Goal: Task Accomplishment & Management: Use online tool/utility

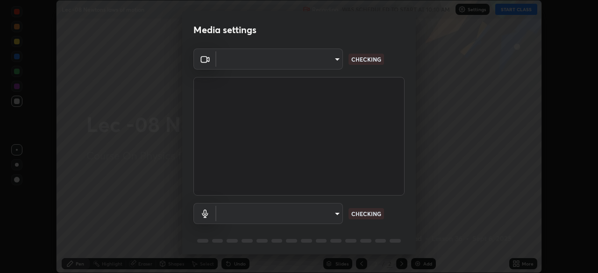
scroll to position [33, 0]
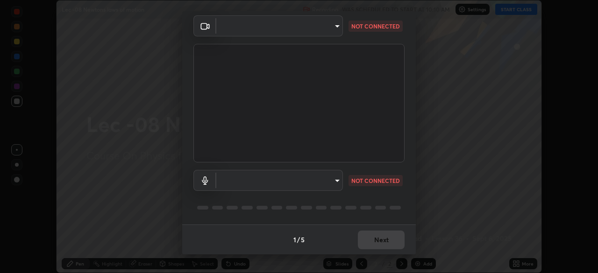
type input "bba66c41345857dcc9a6d4c580dc01eb5c8f13e357e582705132971b55534d29"
type input "e5c221ffedebe888a6061e70de6bdb8f21638ddeb39e092f096473d684df32be"
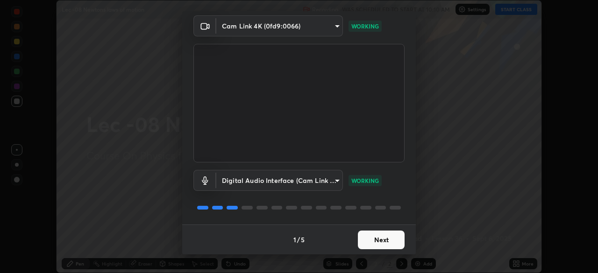
click at [373, 235] on button "Next" at bounding box center [381, 240] width 47 height 19
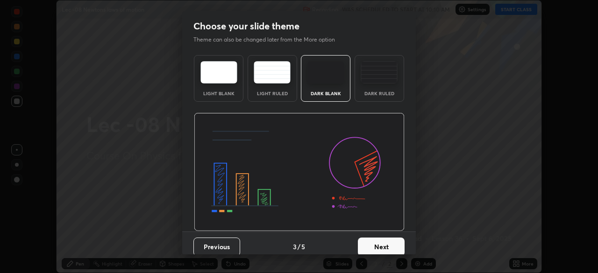
click at [374, 241] on button "Next" at bounding box center [381, 247] width 47 height 19
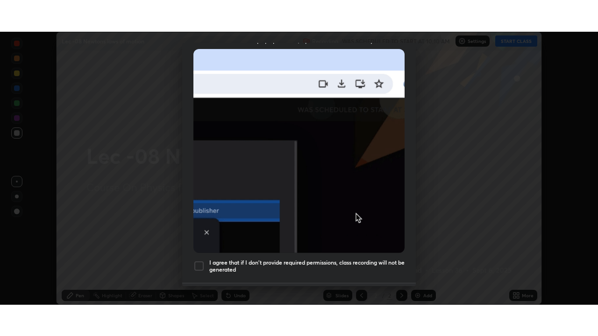
scroll to position [224, 0]
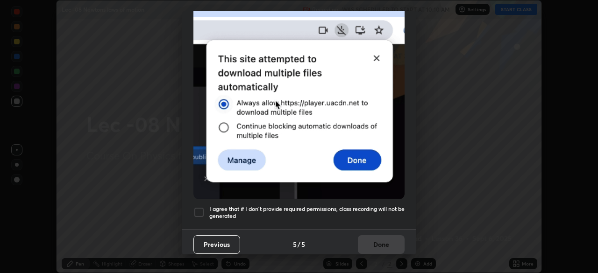
click at [203, 207] on div at bounding box center [198, 212] width 11 height 11
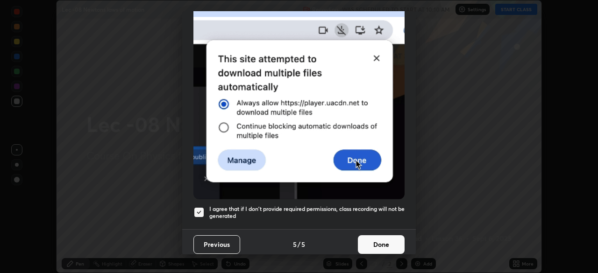
click at [376, 242] on button "Done" at bounding box center [381, 244] width 47 height 19
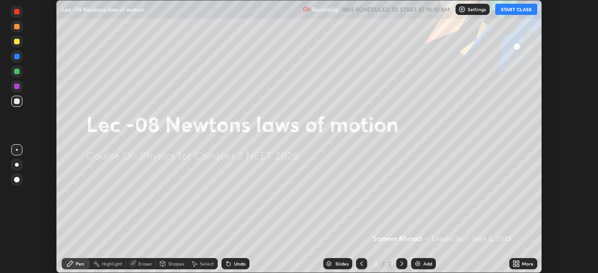
click at [507, 8] on button "START CLASS" at bounding box center [516, 9] width 42 height 11
click at [517, 262] on icon at bounding box center [517, 262] width 2 height 2
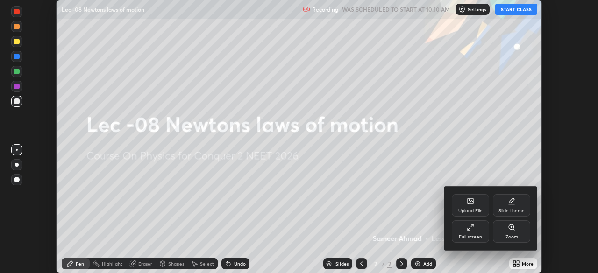
click at [465, 237] on div "Full screen" at bounding box center [469, 237] width 23 height 5
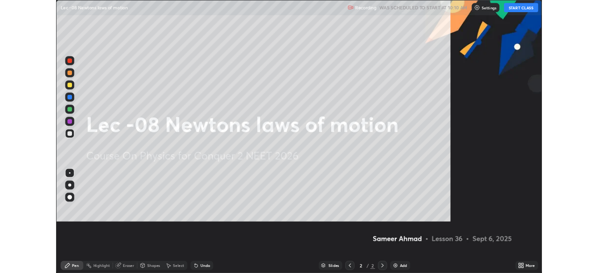
scroll to position [336, 598]
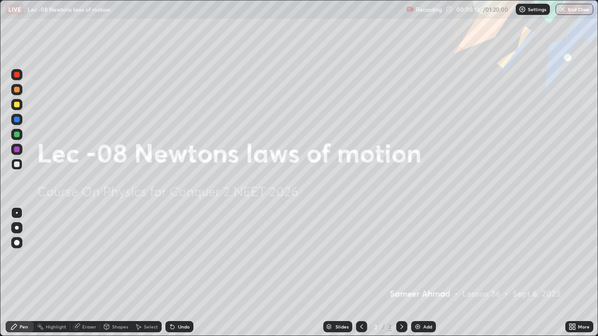
click at [574, 273] on icon at bounding box center [573, 325] width 2 height 2
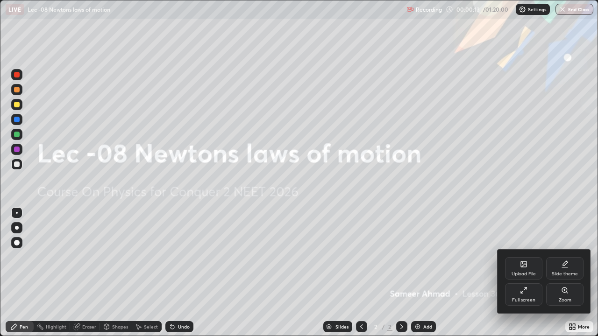
click at [521, 273] on div "Full screen" at bounding box center [523, 294] width 37 height 22
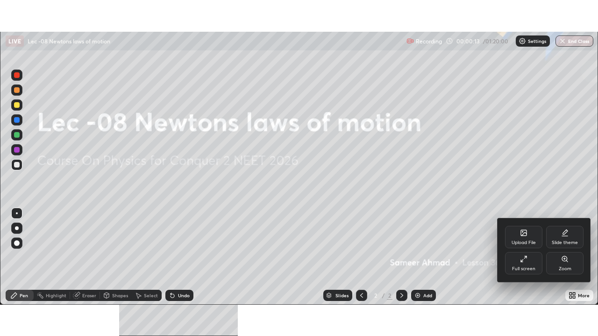
scroll to position [46416, 46091]
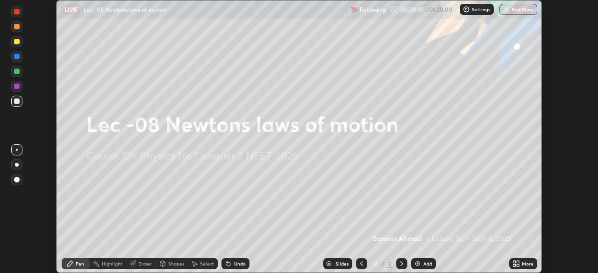
click at [518, 262] on icon at bounding box center [517, 262] width 2 height 2
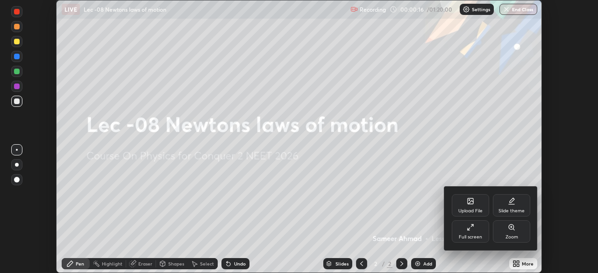
click at [479, 235] on div "Full screen" at bounding box center [469, 237] width 23 height 5
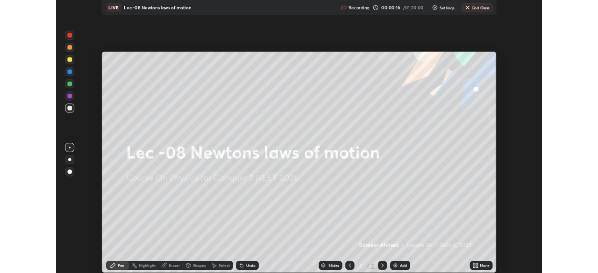
scroll to position [336, 598]
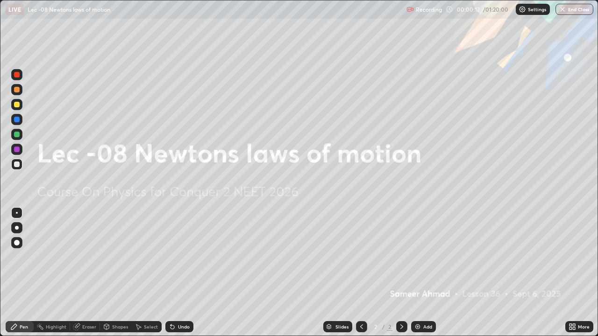
click at [426, 273] on div "Add" at bounding box center [427, 326] width 9 height 5
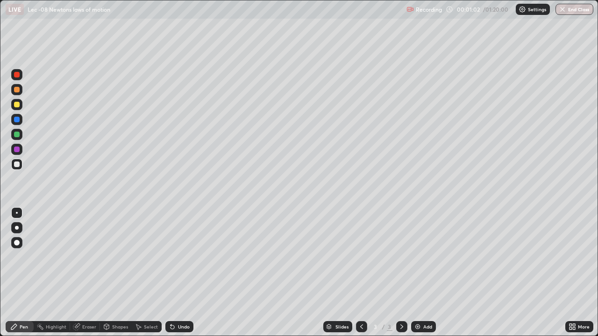
click at [181, 273] on div "Undo" at bounding box center [184, 326] width 12 height 5
click at [178, 273] on div "Undo" at bounding box center [179, 326] width 28 height 11
click at [183, 273] on div "Undo" at bounding box center [184, 326] width 12 height 5
click at [181, 273] on div "Undo" at bounding box center [179, 326] width 28 height 11
click at [183, 273] on div "Undo" at bounding box center [179, 326] width 28 height 11
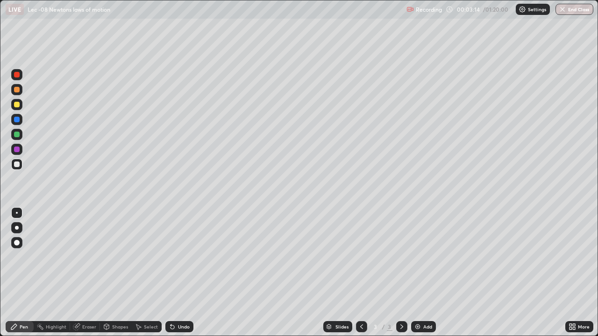
click at [154, 273] on div "Select" at bounding box center [151, 326] width 14 height 5
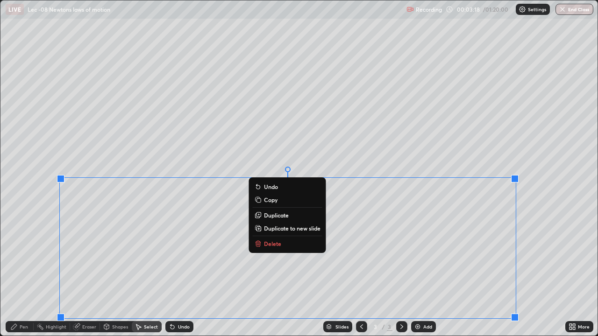
click at [282, 227] on p "Duplicate to new slide" at bounding box center [292, 228] width 56 height 7
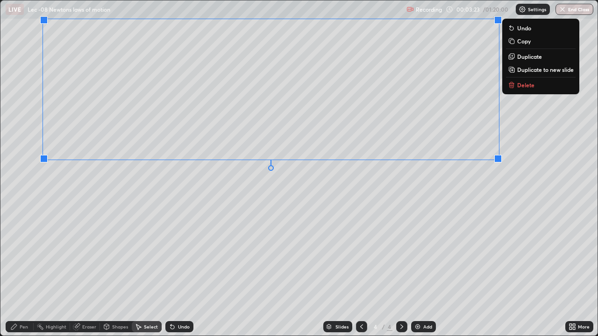
click at [183, 224] on div "0 ° Undo Copy Duplicate Duplicate to new slide Delete" at bounding box center [298, 167] width 597 height 335
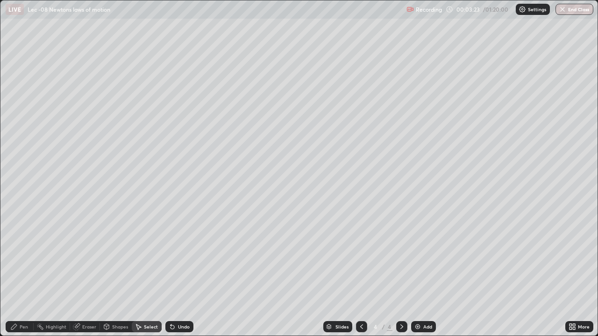
click at [87, 273] on div "Eraser" at bounding box center [89, 326] width 14 height 5
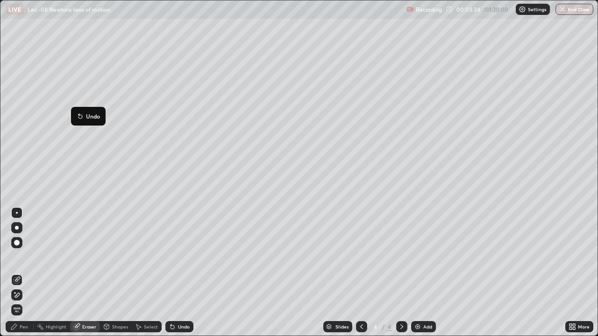
click at [20, 273] on div "Pen" at bounding box center [24, 326] width 8 height 5
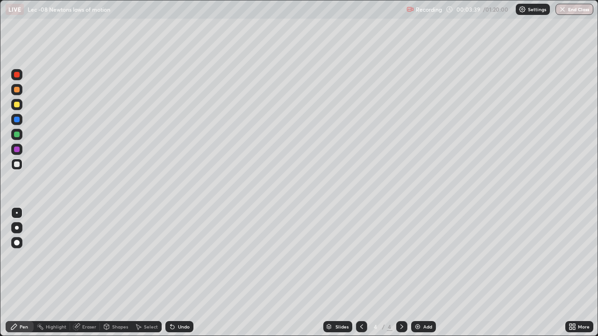
click at [360, 273] on icon at bounding box center [361, 326] width 7 height 7
click at [401, 273] on icon at bounding box center [401, 326] width 7 height 7
click at [184, 273] on div "Undo" at bounding box center [179, 326] width 28 height 11
click at [183, 273] on div "Undo" at bounding box center [179, 326] width 28 height 11
click at [181, 273] on div "Undo" at bounding box center [179, 326] width 28 height 11
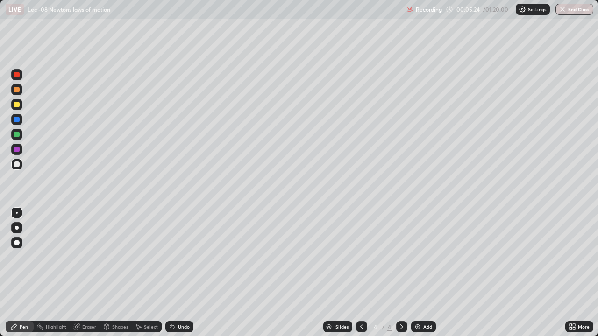
click at [179, 273] on div "Undo" at bounding box center [179, 326] width 28 height 11
click at [185, 273] on div "Undo" at bounding box center [179, 326] width 28 height 11
click at [178, 273] on div "Undo" at bounding box center [184, 326] width 12 height 5
click at [360, 273] on icon at bounding box center [361, 326] width 7 height 7
click at [401, 273] on icon at bounding box center [401, 326] width 7 height 7
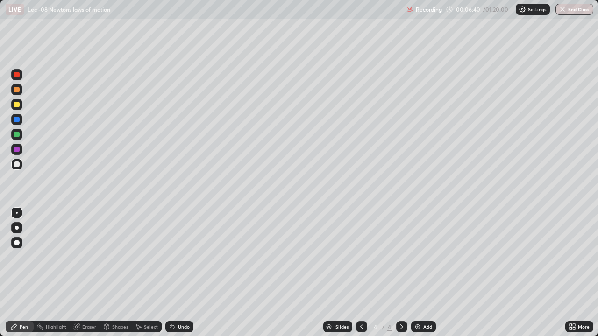
click at [420, 273] on img at bounding box center [417, 326] width 7 height 7
click at [85, 273] on div "Eraser" at bounding box center [89, 326] width 14 height 5
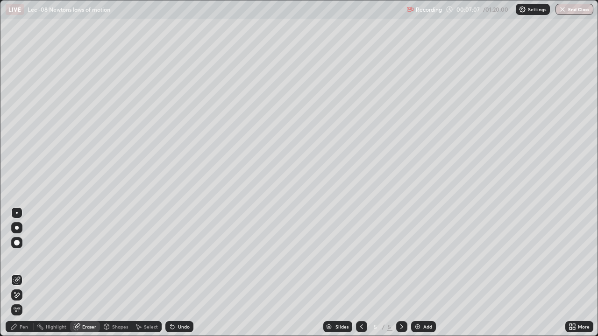
click at [21, 273] on div "Pen" at bounding box center [24, 326] width 8 height 5
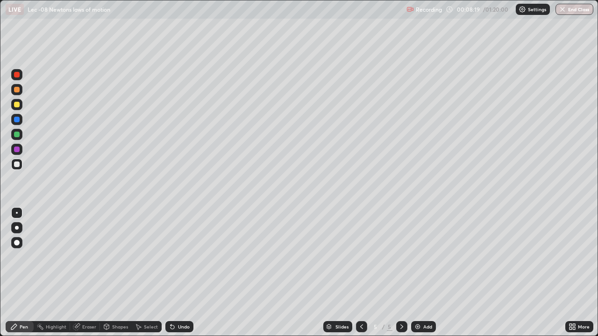
click at [182, 273] on div "Undo" at bounding box center [179, 326] width 28 height 11
click at [360, 273] on icon at bounding box center [361, 326] width 7 height 7
click at [401, 273] on icon at bounding box center [401, 326] width 7 height 7
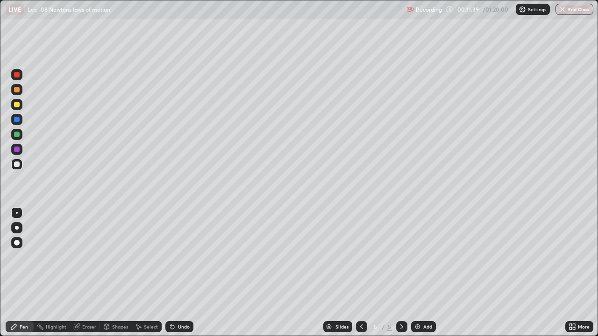
click at [429, 273] on div "Add" at bounding box center [423, 326] width 25 height 11
click at [19, 134] on div at bounding box center [17, 135] width 6 height 6
click at [419, 273] on img at bounding box center [417, 326] width 7 height 7
click at [15, 169] on div at bounding box center [16, 164] width 11 height 11
click at [17, 162] on div at bounding box center [17, 165] width 6 height 6
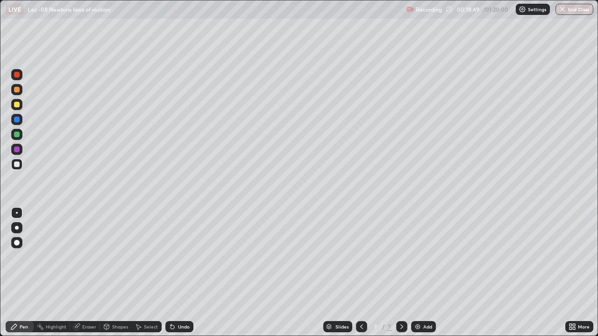
click at [420, 273] on div "Add" at bounding box center [423, 326] width 25 height 11
click at [17, 134] on div at bounding box center [17, 135] width 6 height 6
click at [181, 273] on div "Undo" at bounding box center [184, 326] width 12 height 5
click at [19, 165] on div at bounding box center [17, 165] width 6 height 6
click at [17, 163] on div at bounding box center [17, 165] width 6 height 6
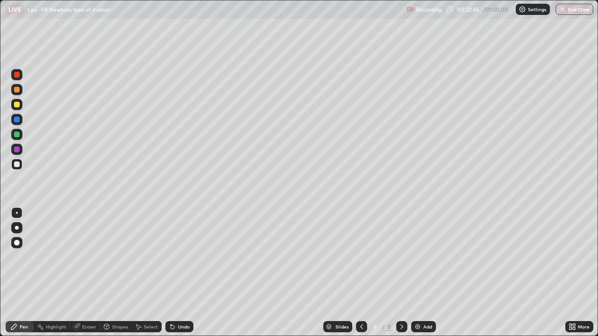
click at [426, 273] on div "Add" at bounding box center [427, 326] width 9 height 5
click at [17, 163] on div at bounding box center [17, 165] width 6 height 6
click at [21, 135] on div at bounding box center [16, 134] width 11 height 11
click at [181, 273] on div "Undo" at bounding box center [184, 326] width 12 height 5
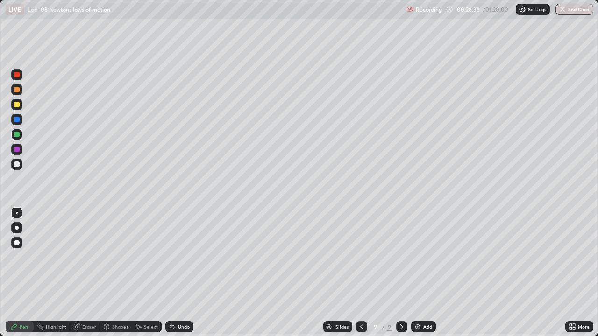
click at [180, 273] on div "Undo" at bounding box center [179, 326] width 28 height 11
click at [179, 273] on div "Undo" at bounding box center [179, 326] width 28 height 11
click at [178, 273] on div "Undo" at bounding box center [184, 326] width 12 height 5
click at [424, 273] on div "Add" at bounding box center [427, 326] width 9 height 5
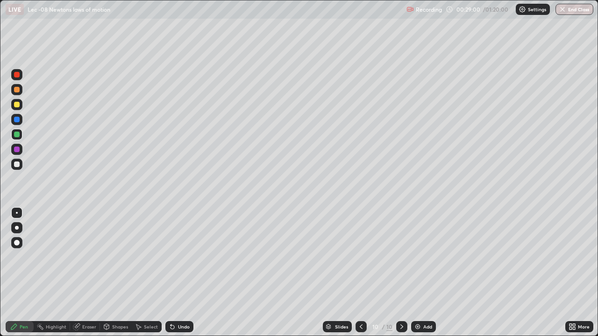
click at [17, 164] on div at bounding box center [17, 165] width 6 height 6
click at [181, 273] on div "Undo" at bounding box center [179, 326] width 28 height 11
click at [20, 134] on div at bounding box center [16, 134] width 11 height 11
click at [179, 273] on div "Undo" at bounding box center [184, 326] width 12 height 5
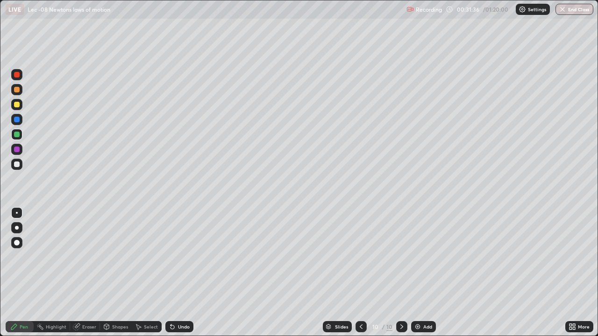
click at [181, 273] on div "Undo" at bounding box center [184, 326] width 12 height 5
click at [180, 273] on div "Undo" at bounding box center [184, 326] width 12 height 5
click at [181, 273] on div "Undo" at bounding box center [184, 326] width 12 height 5
click at [182, 273] on div "Undo" at bounding box center [184, 326] width 12 height 5
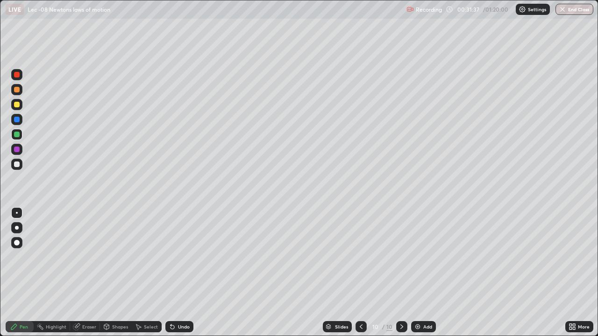
click at [182, 273] on div "Undo" at bounding box center [184, 326] width 12 height 5
click at [183, 273] on div "Undo" at bounding box center [179, 326] width 28 height 11
click at [183, 273] on div "Undo" at bounding box center [184, 326] width 12 height 5
click at [175, 273] on div "Undo" at bounding box center [179, 326] width 28 height 11
click at [427, 273] on div "Add" at bounding box center [427, 326] width 9 height 5
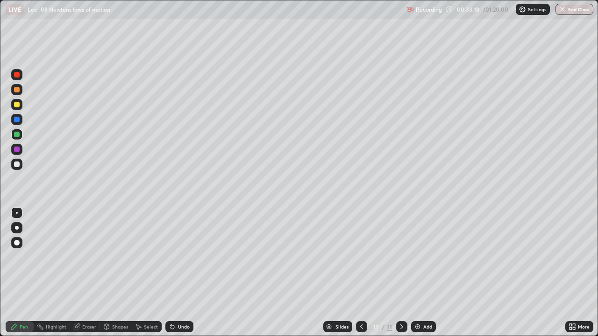
click at [16, 163] on div at bounding box center [17, 165] width 6 height 6
click at [180, 273] on div "Undo" at bounding box center [184, 326] width 12 height 5
click at [182, 273] on div "Undo" at bounding box center [184, 326] width 12 height 5
click at [182, 273] on div "Undo" at bounding box center [179, 326] width 28 height 11
click at [182, 273] on div "Undo" at bounding box center [184, 326] width 12 height 5
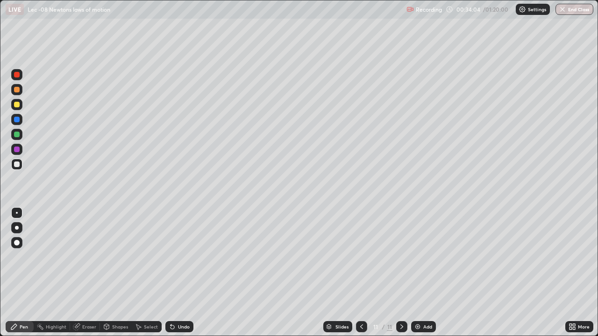
click at [427, 273] on div "Add" at bounding box center [427, 326] width 9 height 5
click at [17, 135] on div at bounding box center [17, 135] width 6 height 6
click at [178, 273] on div "Undo" at bounding box center [184, 326] width 12 height 5
click at [176, 273] on div "Undo" at bounding box center [179, 326] width 28 height 11
click at [361, 273] on icon at bounding box center [361, 326] width 7 height 7
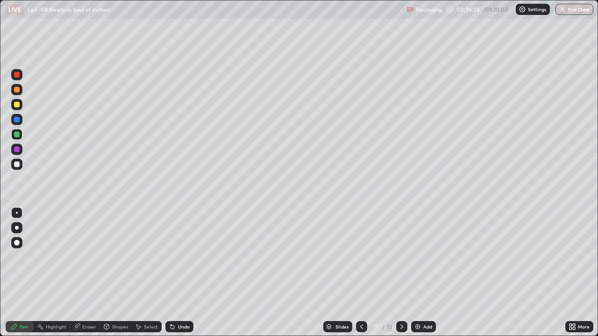
click at [400, 273] on icon at bounding box center [401, 326] width 7 height 7
click at [151, 273] on div "Select" at bounding box center [147, 326] width 30 height 11
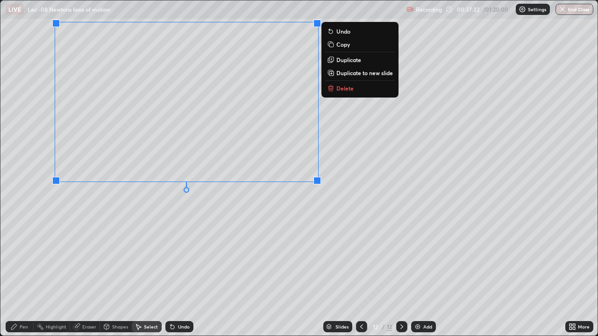
click at [345, 73] on p "Duplicate to new slide" at bounding box center [364, 72] width 56 height 7
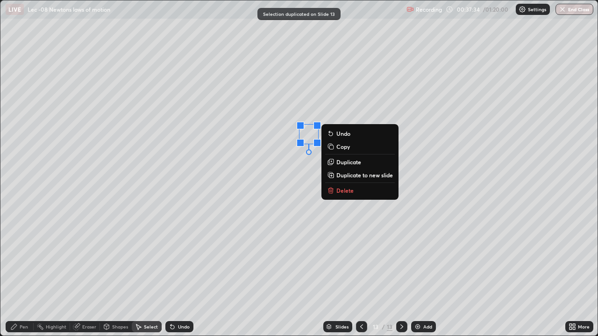
click at [337, 189] on p "Delete" at bounding box center [344, 190] width 17 height 7
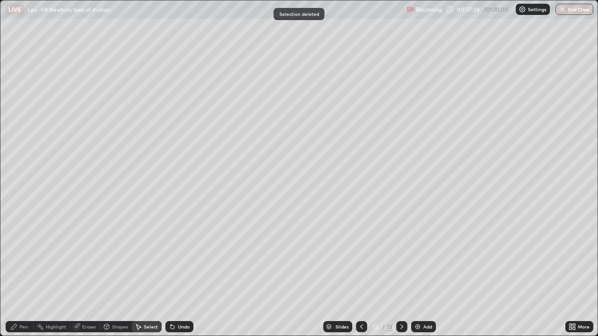
click at [82, 273] on div "Eraser" at bounding box center [89, 326] width 14 height 5
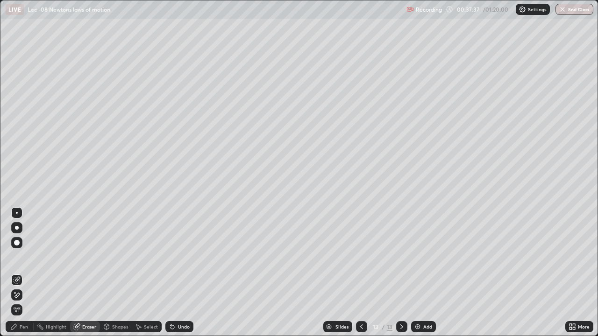
click at [17, 273] on icon at bounding box center [14, 327] width 6 height 6
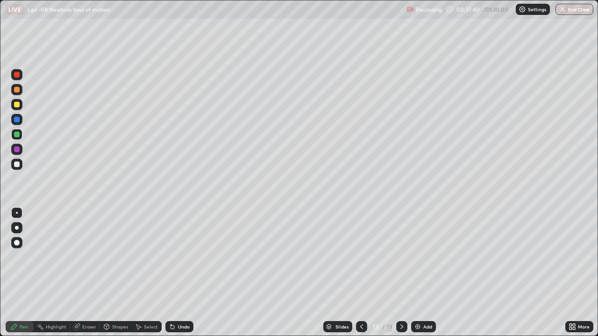
click at [178, 273] on div "Undo" at bounding box center [179, 326] width 28 height 11
click at [177, 273] on div "Undo" at bounding box center [179, 326] width 28 height 11
click at [181, 273] on div "Undo" at bounding box center [179, 326] width 28 height 11
click at [17, 164] on div at bounding box center [17, 165] width 6 height 6
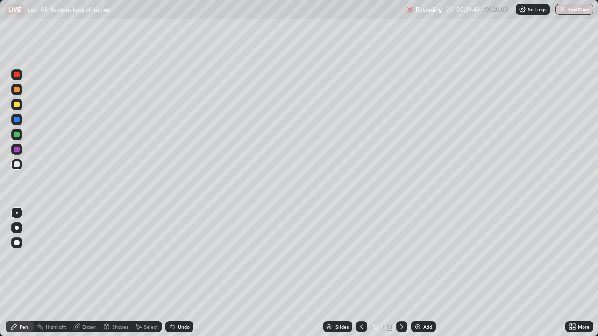
click at [425, 273] on div "Add" at bounding box center [427, 326] width 9 height 5
click at [17, 166] on div at bounding box center [17, 165] width 6 height 6
click at [185, 273] on div "Undo" at bounding box center [179, 326] width 28 height 11
click at [183, 273] on div "Undo" at bounding box center [184, 326] width 12 height 5
click at [184, 273] on div "Undo" at bounding box center [184, 326] width 12 height 5
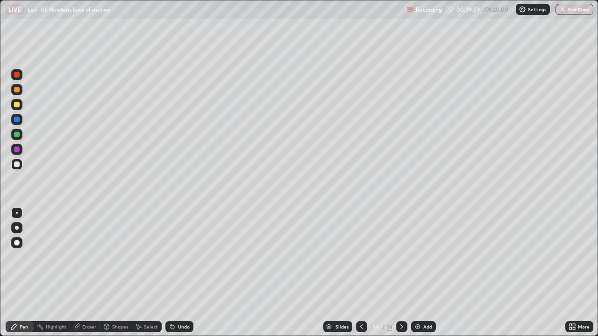
click at [182, 273] on div "Undo" at bounding box center [184, 326] width 12 height 5
click at [178, 273] on div "Undo" at bounding box center [184, 326] width 12 height 5
click at [181, 273] on div "Undo" at bounding box center [184, 326] width 12 height 5
click at [182, 273] on div "Undo" at bounding box center [184, 326] width 12 height 5
click at [181, 273] on div "Undo" at bounding box center [184, 326] width 12 height 5
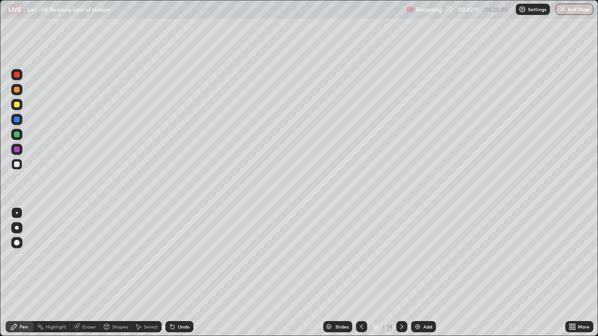
click at [180, 273] on div "Undo" at bounding box center [184, 326] width 12 height 5
click at [178, 273] on div "Undo" at bounding box center [184, 326] width 12 height 5
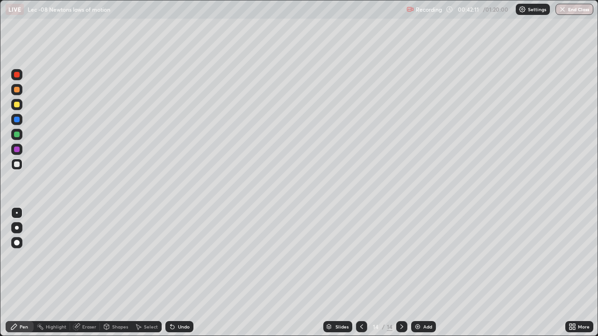
click at [178, 273] on div "Undo" at bounding box center [184, 326] width 12 height 5
click at [177, 273] on div "Undo" at bounding box center [179, 326] width 28 height 11
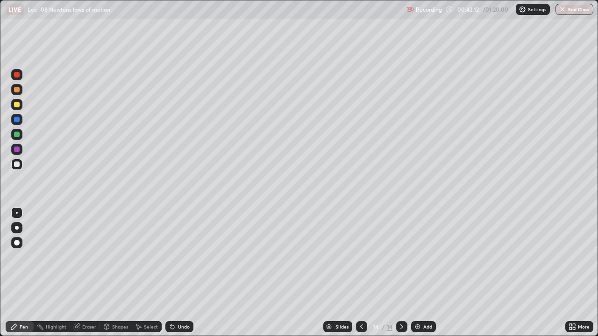
click at [177, 273] on div "Undo" at bounding box center [179, 326] width 28 height 11
click at [176, 273] on div "Undo" at bounding box center [179, 326] width 28 height 11
click at [178, 273] on div "Undo" at bounding box center [184, 326] width 12 height 5
click at [17, 135] on div at bounding box center [17, 135] width 6 height 6
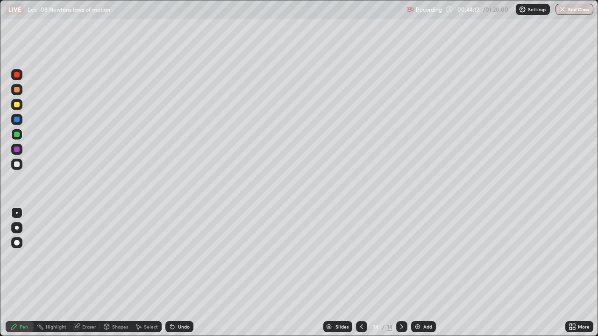
click at [424, 273] on div "Add" at bounding box center [427, 326] width 9 height 5
click at [17, 164] on div at bounding box center [17, 165] width 6 height 6
click at [178, 273] on div "Undo" at bounding box center [184, 326] width 12 height 5
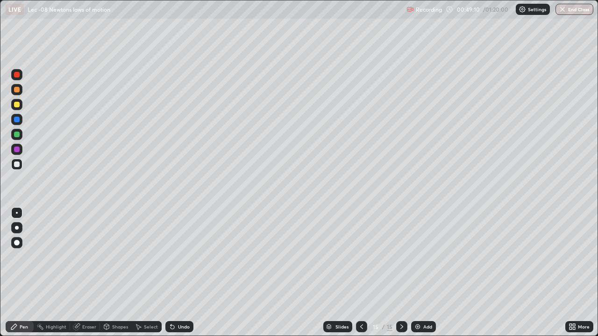
click at [17, 133] on div at bounding box center [17, 135] width 6 height 6
click at [423, 273] on div "Add" at bounding box center [427, 326] width 9 height 5
click at [18, 162] on div at bounding box center [17, 165] width 6 height 6
click at [21, 132] on div at bounding box center [16, 134] width 11 height 11
click at [175, 273] on div "Undo" at bounding box center [179, 326] width 28 height 11
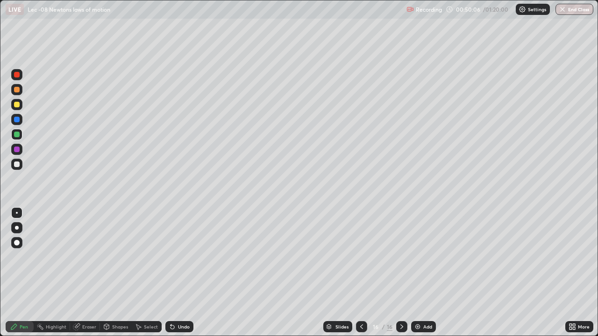
click at [174, 273] on div "Undo" at bounding box center [179, 326] width 28 height 11
click at [360, 273] on icon at bounding box center [361, 326] width 7 height 7
click at [149, 273] on div "Select" at bounding box center [151, 326] width 14 height 5
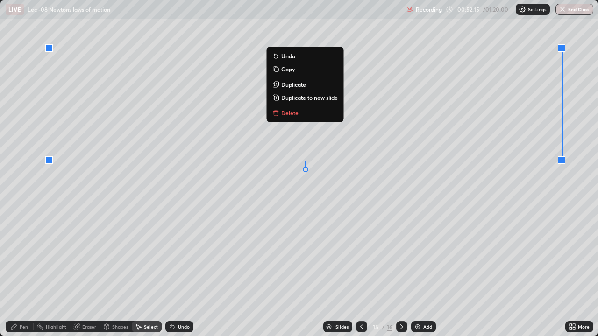
click at [291, 71] on p "Copy" at bounding box center [288, 68] width 14 height 7
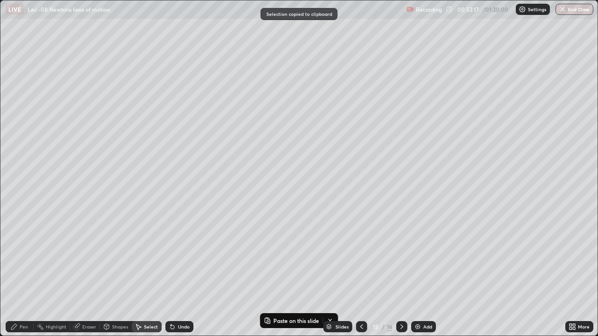
click at [401, 273] on icon at bounding box center [401, 326] width 7 height 7
click at [422, 273] on div "Add" at bounding box center [423, 326] width 25 height 11
click at [71, 53] on div "0 ° Undo Copy Paste here Duplicate Duplicate to new slide Delete" at bounding box center [298, 167] width 597 height 335
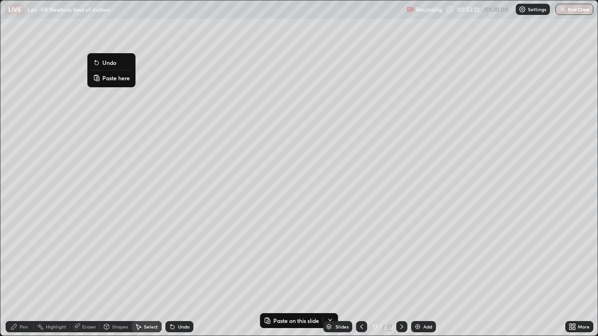
click at [106, 82] on button "Paste here" at bounding box center [111, 77] width 41 height 11
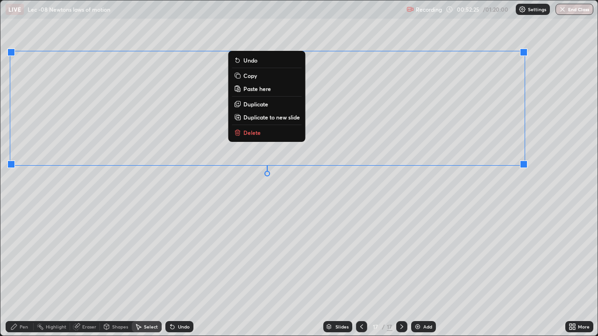
click at [86, 273] on div "Eraser" at bounding box center [85, 326] width 30 height 11
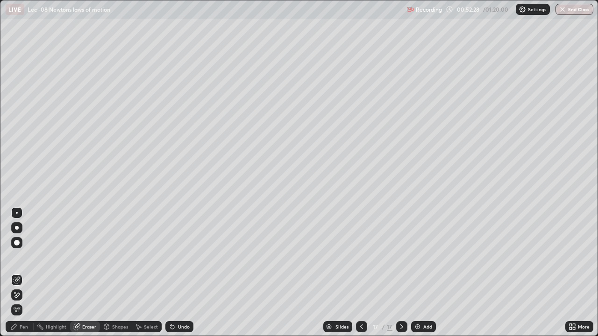
click at [20, 273] on div "Pen" at bounding box center [24, 326] width 8 height 5
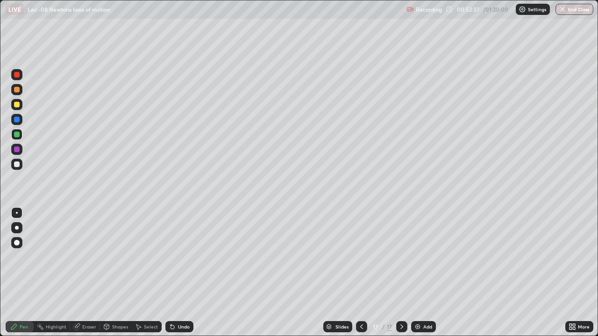
click at [83, 273] on div "Eraser" at bounding box center [89, 326] width 14 height 5
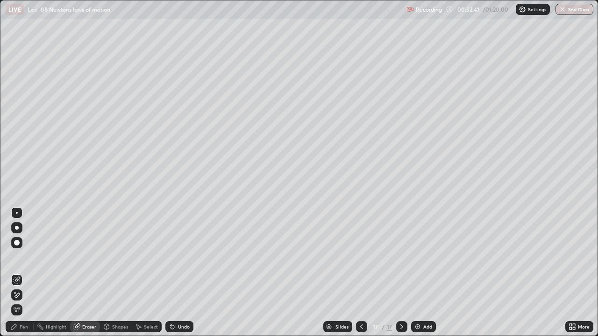
click at [20, 273] on div "Pen" at bounding box center [20, 326] width 28 height 11
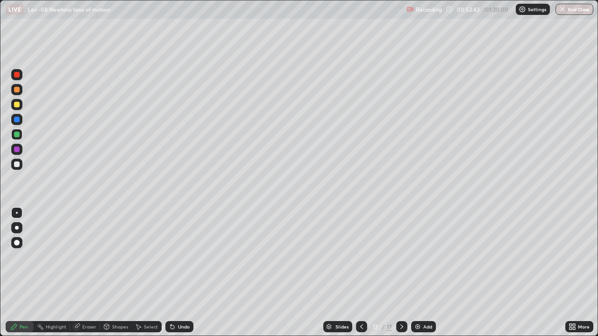
click at [17, 164] on div at bounding box center [17, 165] width 6 height 6
click at [425, 273] on div "Add" at bounding box center [423, 326] width 25 height 11
click at [426, 273] on div "Add" at bounding box center [427, 326] width 9 height 5
click at [20, 168] on div at bounding box center [16, 164] width 11 height 11
click at [19, 135] on div at bounding box center [17, 135] width 6 height 6
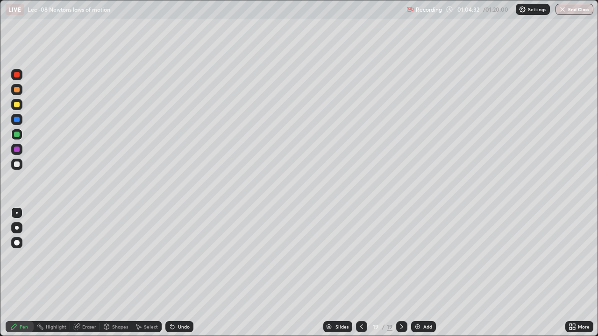
click at [180, 273] on div "Undo" at bounding box center [184, 326] width 12 height 5
click at [179, 273] on div "Undo" at bounding box center [184, 326] width 12 height 5
click at [178, 273] on div "Undo" at bounding box center [184, 326] width 12 height 5
click at [179, 273] on div "Undo" at bounding box center [184, 326] width 12 height 5
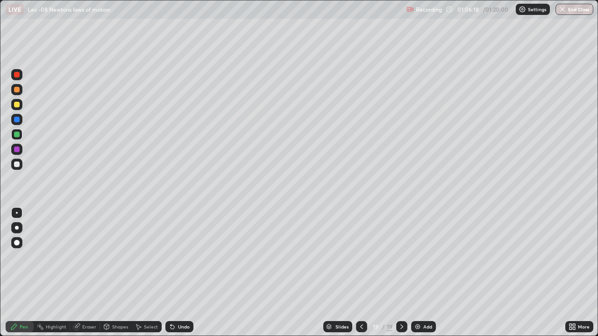
click at [17, 168] on div at bounding box center [16, 164] width 11 height 11
click at [427, 273] on div "Add" at bounding box center [423, 326] width 25 height 11
click at [178, 273] on div "Undo" at bounding box center [184, 326] width 12 height 5
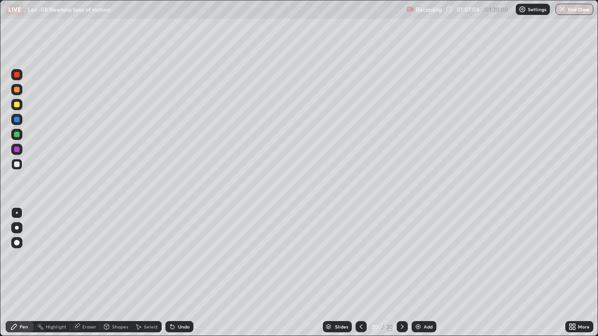
click at [178, 273] on div "Undo" at bounding box center [184, 326] width 12 height 5
click at [186, 273] on div "Undo" at bounding box center [184, 326] width 12 height 5
click at [360, 273] on icon at bounding box center [360, 326] width 7 height 7
click at [407, 273] on div at bounding box center [401, 326] width 11 height 11
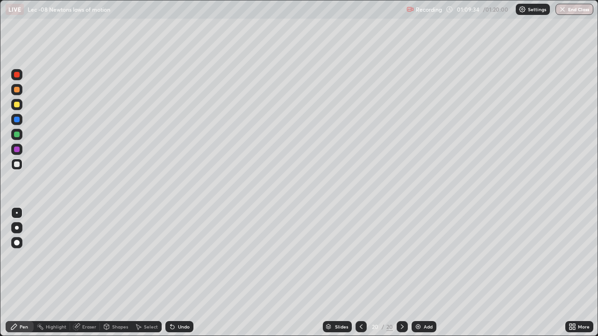
click at [360, 273] on icon at bounding box center [361, 326] width 3 height 5
click at [148, 273] on div "Select" at bounding box center [151, 326] width 14 height 5
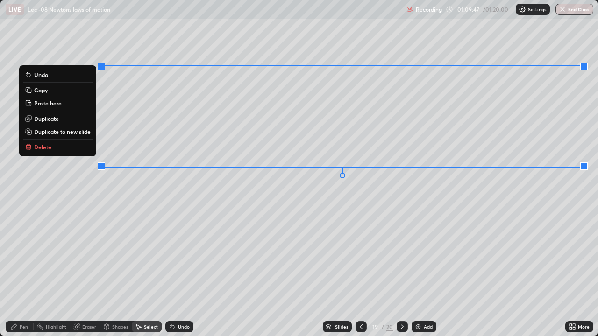
click at [43, 89] on p "Copy" at bounding box center [41, 89] width 14 height 7
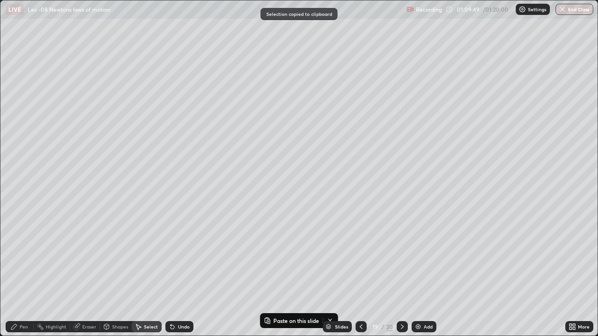
click at [401, 273] on icon at bounding box center [401, 326] width 7 height 7
click at [423, 273] on div "Add" at bounding box center [427, 326] width 9 height 5
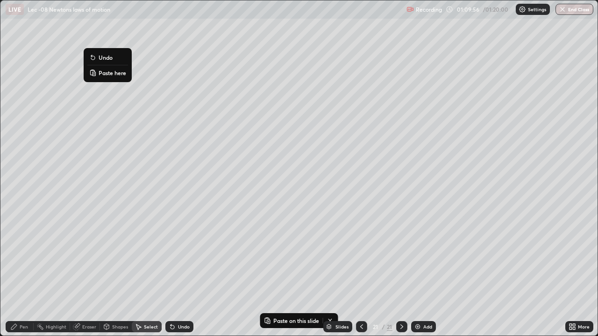
click at [106, 73] on p "Paste here" at bounding box center [113, 72] width 28 height 7
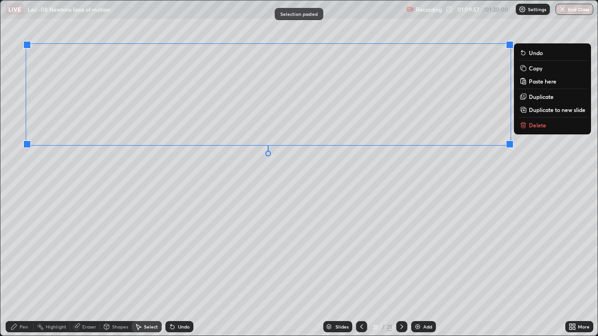
click at [114, 204] on div "0 ° Undo Copy Paste here Duplicate Duplicate to new slide Delete" at bounding box center [298, 167] width 597 height 335
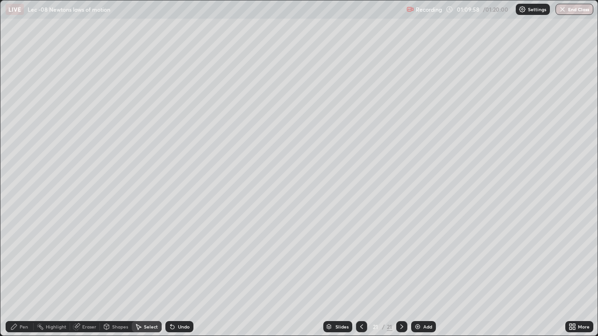
click at [89, 273] on div "Eraser" at bounding box center [89, 326] width 14 height 5
click at [16, 273] on icon at bounding box center [14, 327] width 6 height 6
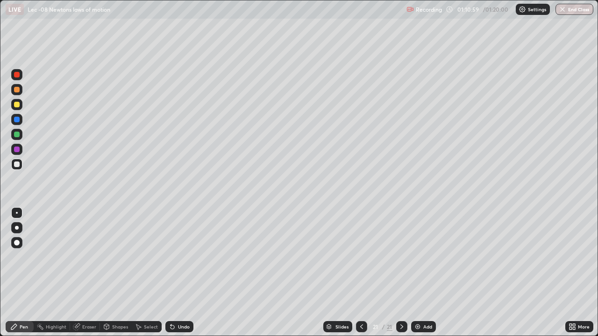
click at [18, 134] on div at bounding box center [17, 135] width 6 height 6
click at [424, 273] on div "Add" at bounding box center [427, 326] width 9 height 5
click at [360, 273] on icon at bounding box center [361, 326] width 7 height 7
click at [402, 273] on icon at bounding box center [401, 326] width 3 height 5
click at [175, 273] on div "Undo" at bounding box center [179, 326] width 28 height 11
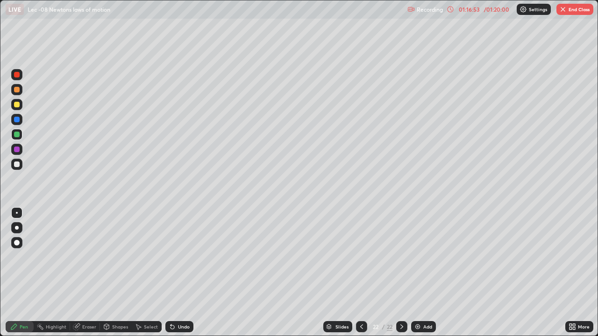
click at [424, 273] on div "Add" at bounding box center [427, 326] width 9 height 5
click at [16, 162] on div at bounding box center [17, 165] width 6 height 6
click at [176, 273] on div "Undo" at bounding box center [179, 326] width 28 height 11
click at [177, 273] on div "Undo" at bounding box center [179, 326] width 28 height 11
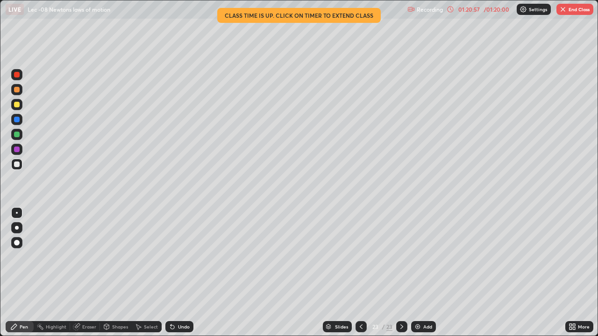
click at [142, 273] on div "Select" at bounding box center [147, 326] width 30 height 11
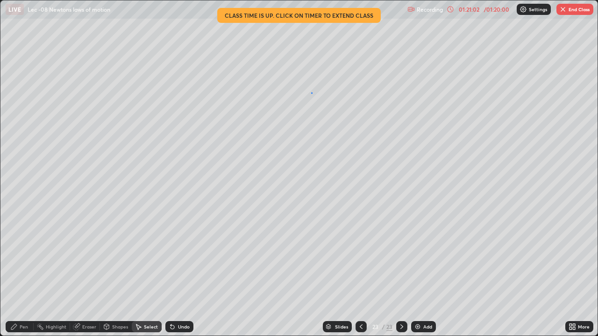
click at [310, 92] on div "0 ° Undo Copy Paste here Duplicate Duplicate to new slide Delete" at bounding box center [298, 167] width 597 height 335
click at [311, 96] on div "0 ° Undo Copy Paste here Duplicate Duplicate to new slide Delete" at bounding box center [298, 167] width 597 height 335
click at [324, 96] on div "0 ° Undo Copy Paste here Duplicate Duplicate to new slide Delete" at bounding box center [298, 167] width 597 height 335
click at [569, 9] on button "End Class" at bounding box center [574, 9] width 37 height 11
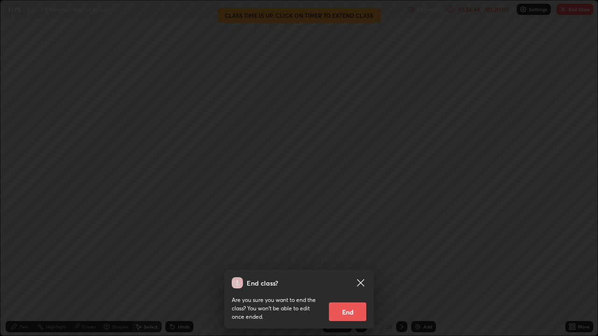
click at [358, 273] on button "End" at bounding box center [347, 312] width 37 height 19
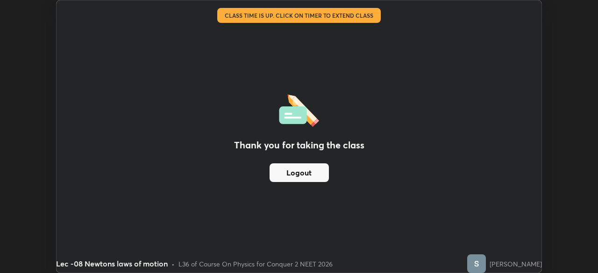
scroll to position [46416, 46091]
